Goal: Browse casually: Explore the website without a specific task or goal

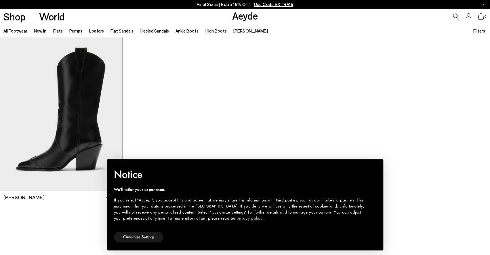
click at [207, 91] on body "Your item is added to cart. View Cart × Final Sizes | Extra 15% Off Use Code EX…" at bounding box center [245, 127] width 490 height 255
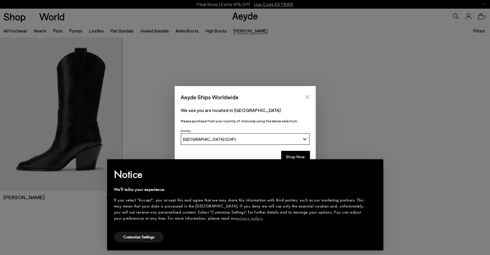
click at [307, 98] on icon "Close" at bounding box center [307, 97] width 4 height 4
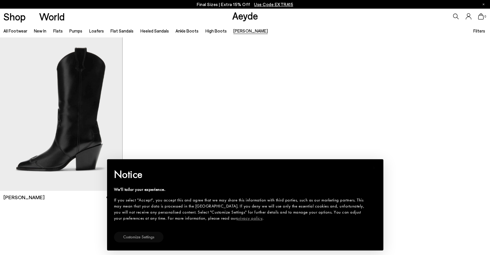
click at [151, 238] on button "Customize Settings" at bounding box center [139, 237] width 50 height 11
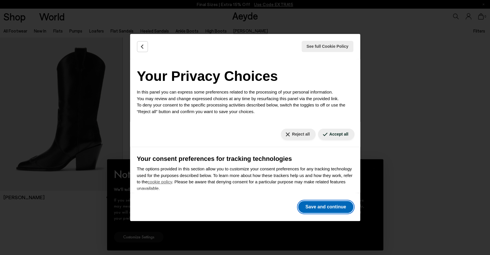
click at [328, 202] on button "Save and continue" at bounding box center [325, 207] width 55 height 12
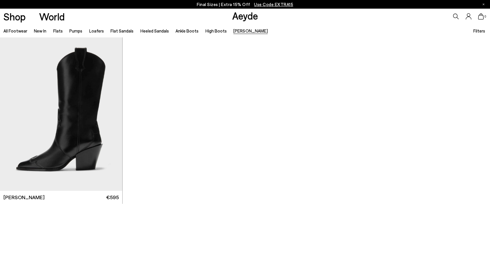
click at [320, 171] on div "**" at bounding box center [245, 124] width 490 height 175
click at [66, 165] on img "1 / 6" at bounding box center [61, 114] width 122 height 154
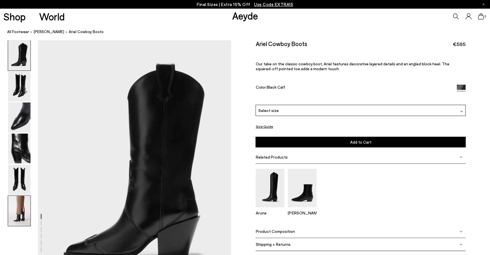
click at [21, 212] on img at bounding box center [19, 211] width 22 height 30
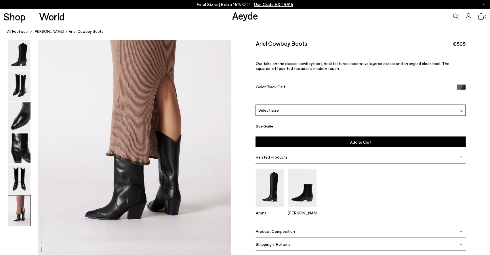
scroll to position [1332, 0]
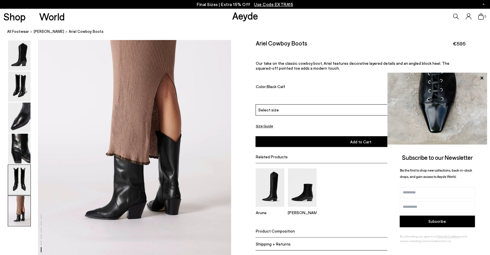
click at [24, 182] on img at bounding box center [19, 180] width 22 height 30
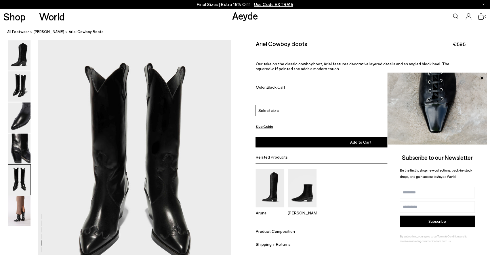
scroll to position [1034, 0]
click at [26, 153] on img at bounding box center [19, 149] width 22 height 30
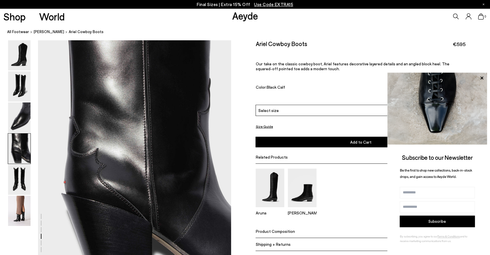
scroll to position [776, 0]
click at [17, 119] on img at bounding box center [19, 117] width 22 height 30
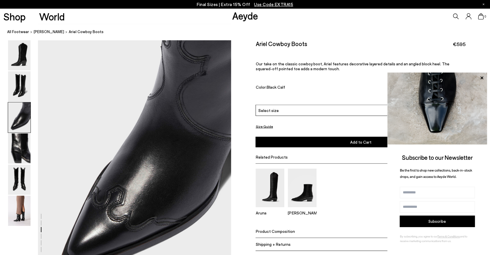
scroll to position [517, 0]
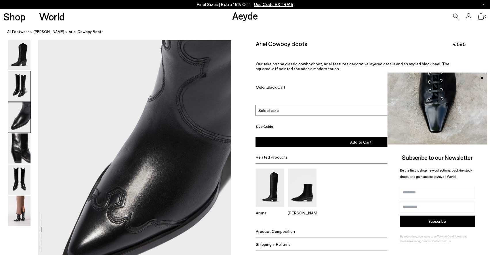
click at [21, 91] on img at bounding box center [19, 86] width 22 height 30
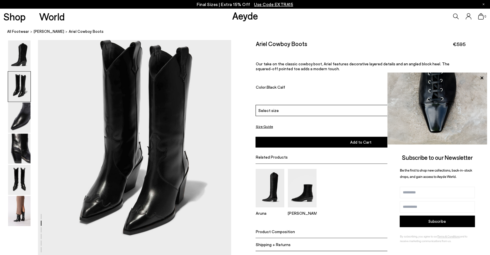
scroll to position [269, 0]
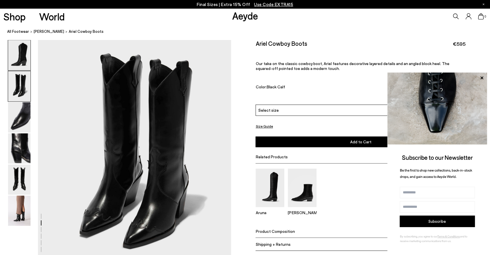
click at [23, 58] on img at bounding box center [19, 55] width 22 height 30
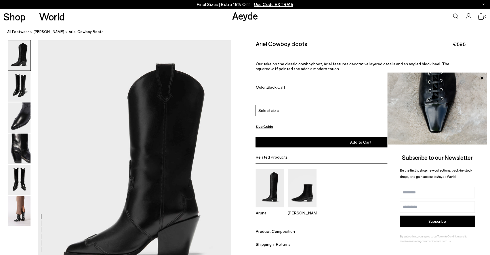
scroll to position [0, 0]
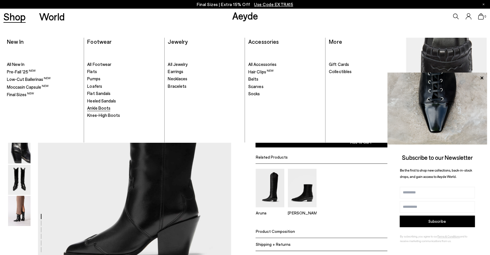
click at [103, 109] on span "Ankle Boots" at bounding box center [98, 107] width 23 height 5
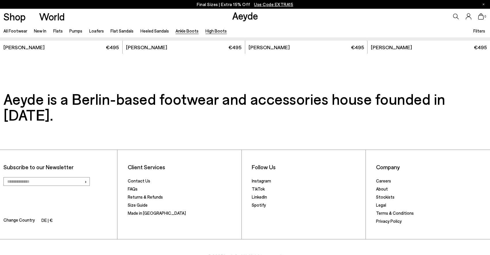
scroll to position [1485, 0]
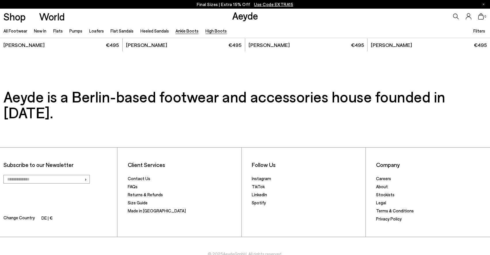
click at [206, 31] on link "High Boots" at bounding box center [216, 30] width 21 height 5
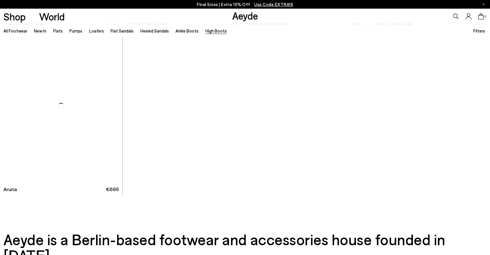
scroll to position [345, 0]
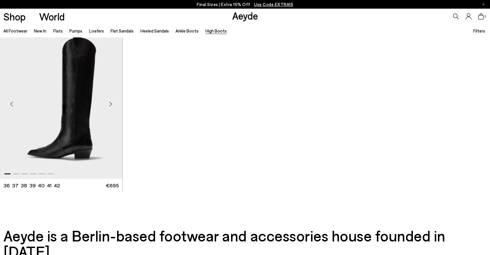
click at [91, 148] on img "1 / 6" at bounding box center [61, 102] width 122 height 154
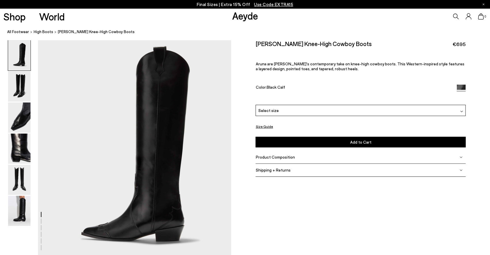
click at [17, 181] on img at bounding box center [19, 180] width 22 height 30
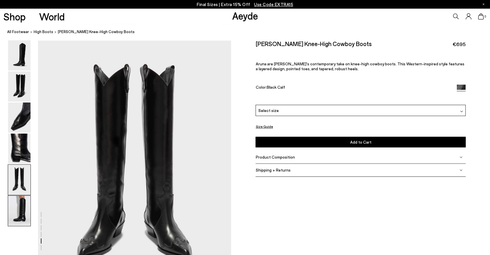
scroll to position [991, 0]
click at [23, 203] on img at bounding box center [19, 211] width 22 height 30
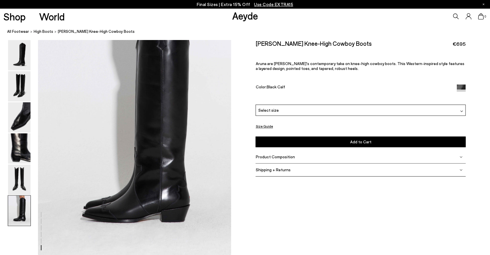
scroll to position [1289, 0]
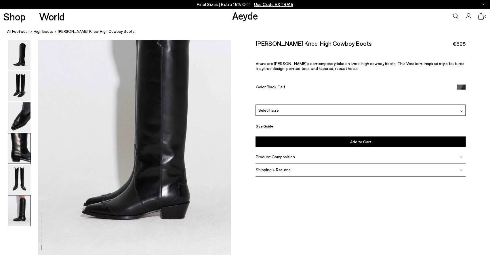
click at [17, 148] on img at bounding box center [19, 149] width 22 height 30
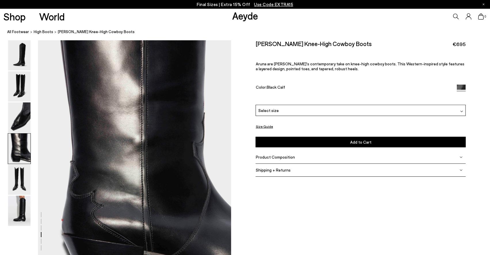
scroll to position [733, 0]
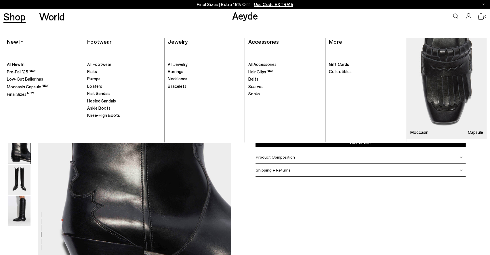
click at [13, 78] on span "Low-Cut Ballerinas" at bounding box center [25, 78] width 36 height 5
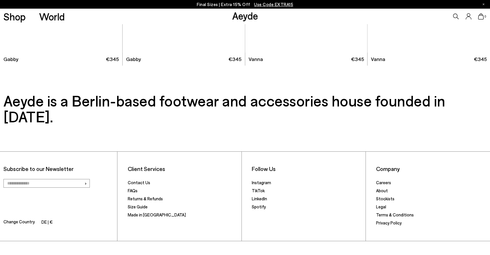
scroll to position [837, 0]
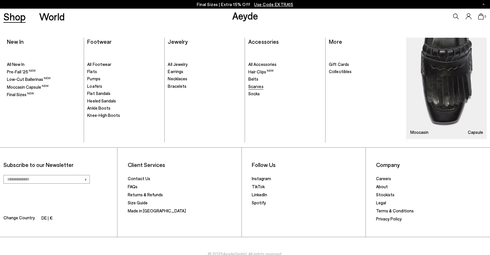
click at [258, 86] on span "Scarves" at bounding box center [255, 86] width 15 height 5
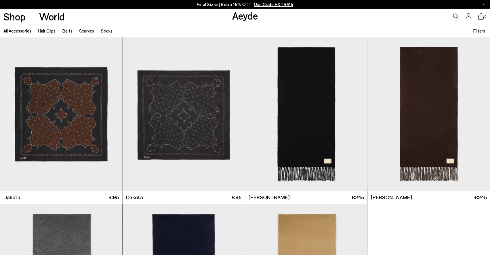
click at [67, 31] on link "Belts" at bounding box center [67, 30] width 10 height 5
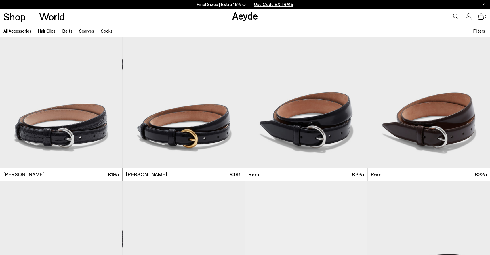
scroll to position [207, 0]
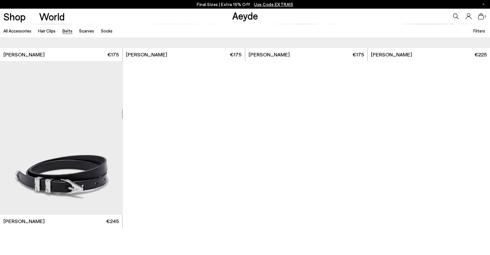
scroll to position [981, 0]
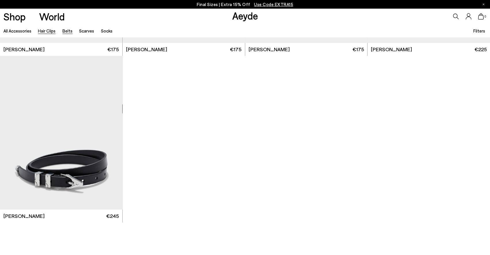
click at [54, 33] on link "Hair Clips" at bounding box center [47, 30] width 18 height 5
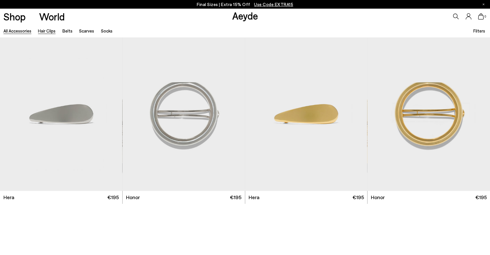
click at [25, 33] on link "All accessories" at bounding box center [17, 30] width 28 height 5
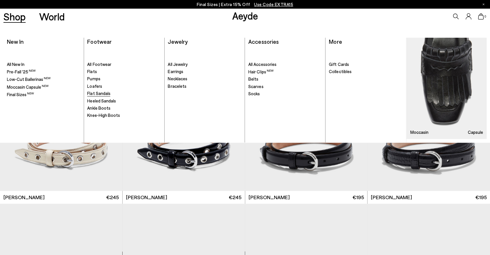
click at [101, 92] on span "Flat Sandals" at bounding box center [98, 93] width 23 height 5
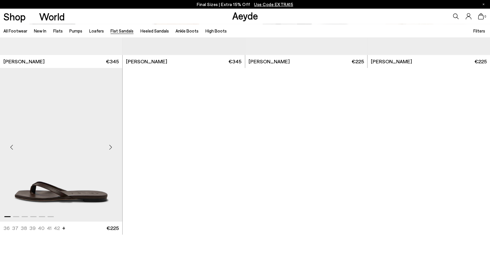
scroll to position [967, 0]
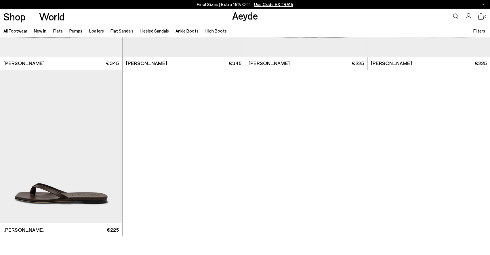
click at [41, 31] on link "New In" at bounding box center [40, 30] width 12 height 5
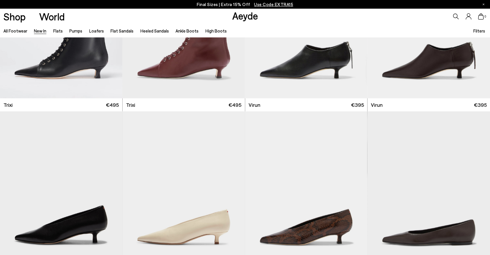
scroll to position [2452, 0]
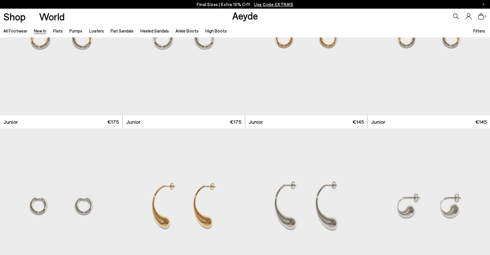
scroll to position [4242, 0]
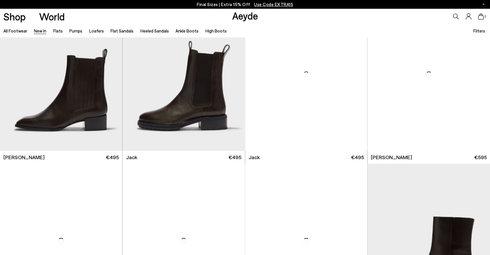
scroll to position [5057, 0]
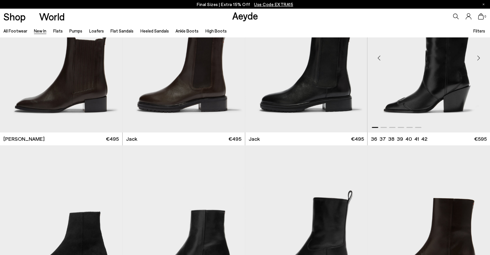
click at [421, 100] on img "1 / 6" at bounding box center [429, 56] width 123 height 154
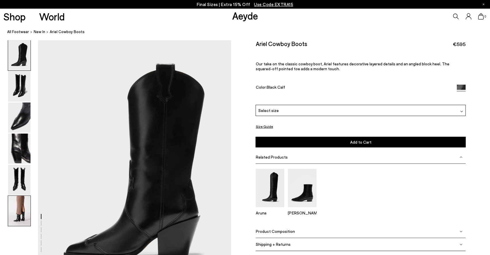
click at [16, 214] on img at bounding box center [19, 211] width 22 height 30
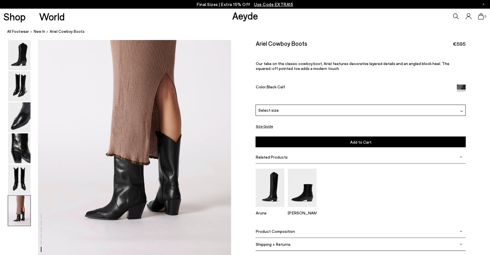
scroll to position [1332, 0]
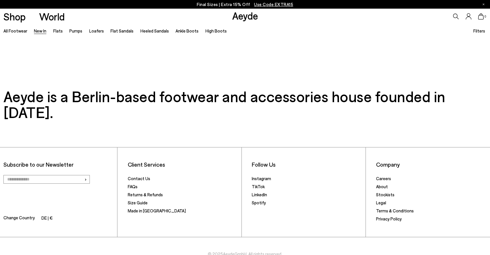
scroll to position [986, 0]
